Goal: Navigation & Orientation: Find specific page/section

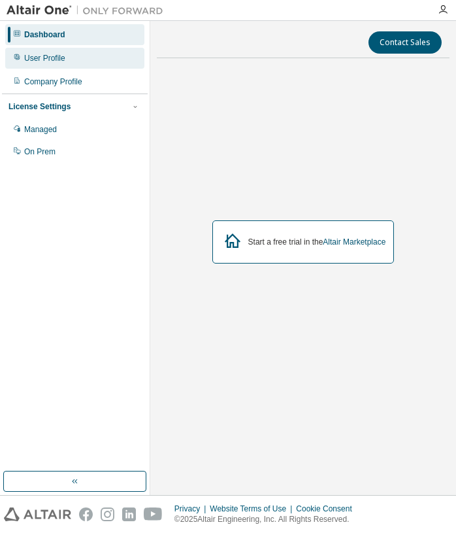
click at [62, 63] on div "User Profile" at bounding box center [74, 58] width 139 height 21
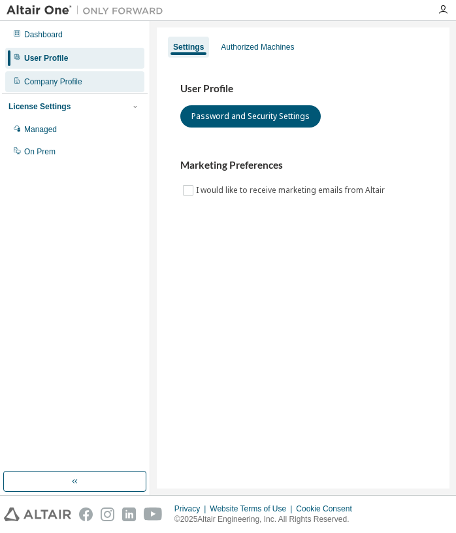
click at [53, 87] on div "Company Profile" at bounding box center [74, 81] width 139 height 21
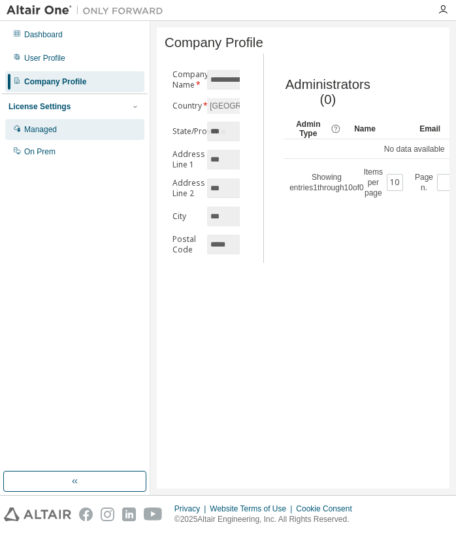
click at [65, 130] on div "Managed" at bounding box center [74, 129] width 139 height 21
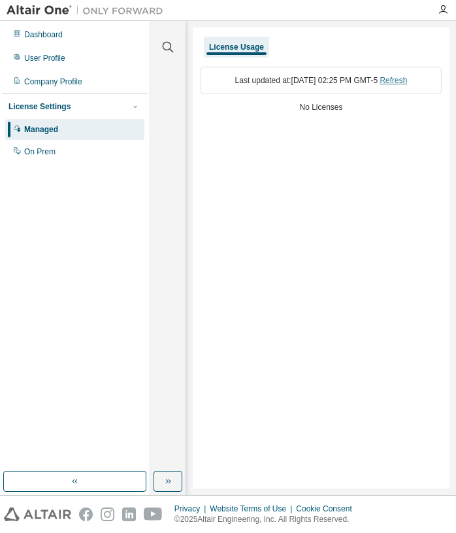
click at [407, 82] on link "Refresh" at bounding box center [393, 80] width 27 height 9
click at [104, 159] on div "On Prem" at bounding box center [74, 151] width 139 height 21
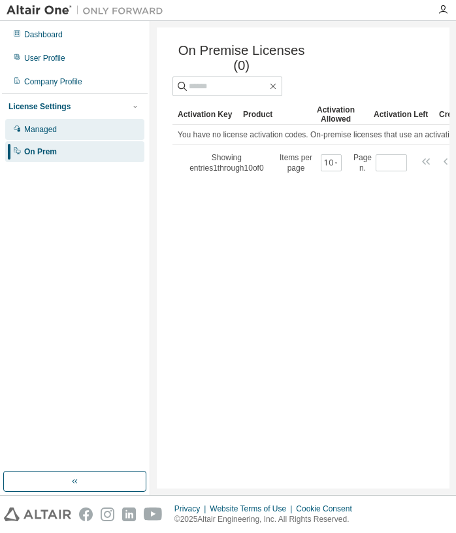
click at [88, 128] on div "Managed" at bounding box center [74, 129] width 139 height 21
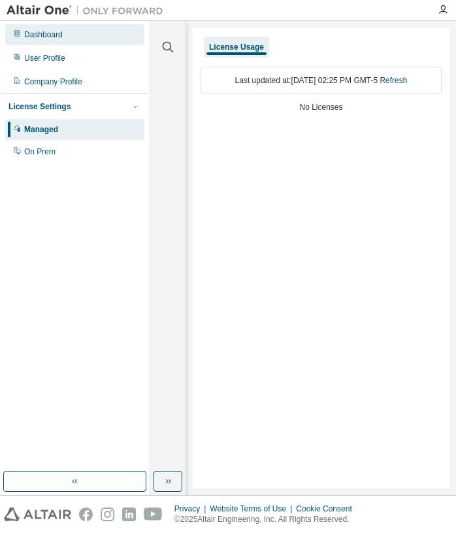
click at [49, 32] on div "Dashboard" at bounding box center [43, 34] width 39 height 10
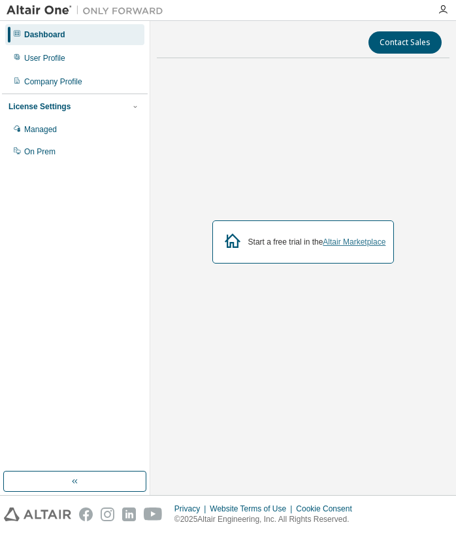
click at [366, 244] on link "Altair Marketplace" at bounding box center [354, 241] width 63 height 9
